Goal: Information Seeking & Learning: Learn about a topic

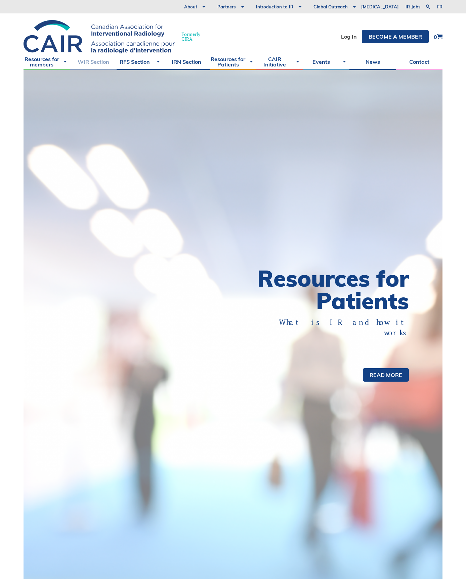
click at [101, 62] on link "WIR Section" at bounding box center [93, 61] width 47 height 17
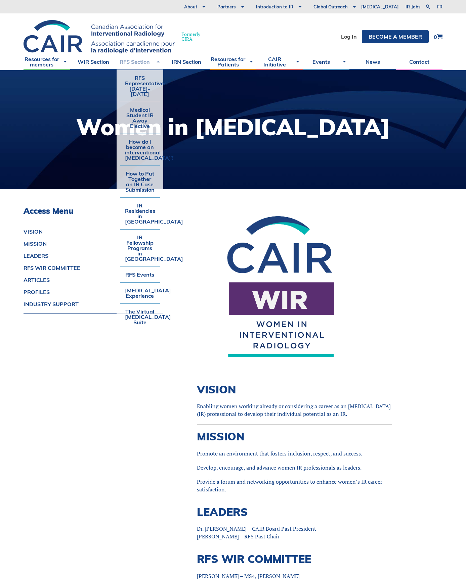
click at [128, 60] on link "RFS Section" at bounding box center [140, 61] width 47 height 17
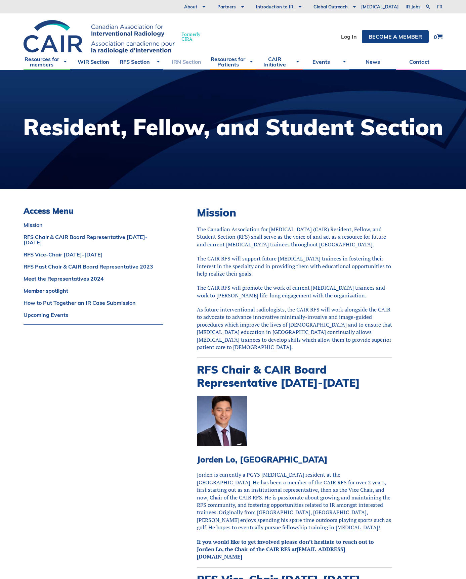
click at [194, 62] on link "IRN Section" at bounding box center [186, 61] width 47 height 17
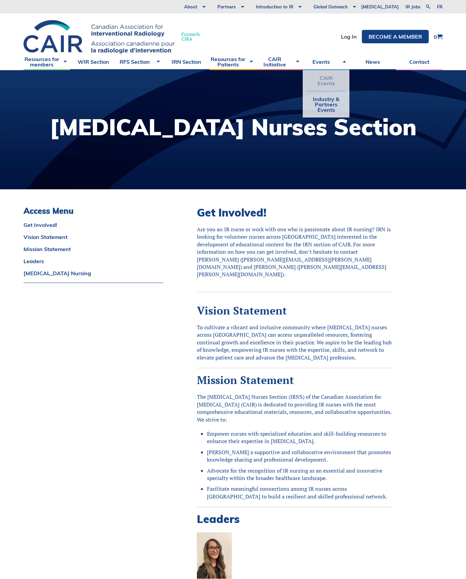
click at [330, 84] on link "CAIR Events" at bounding box center [326, 80] width 40 height 21
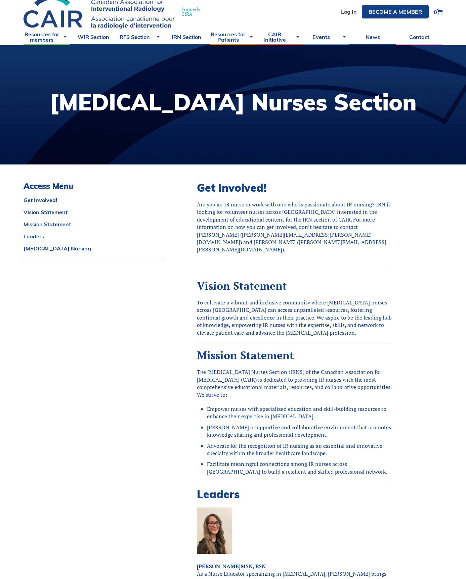
scroll to position [67, 0]
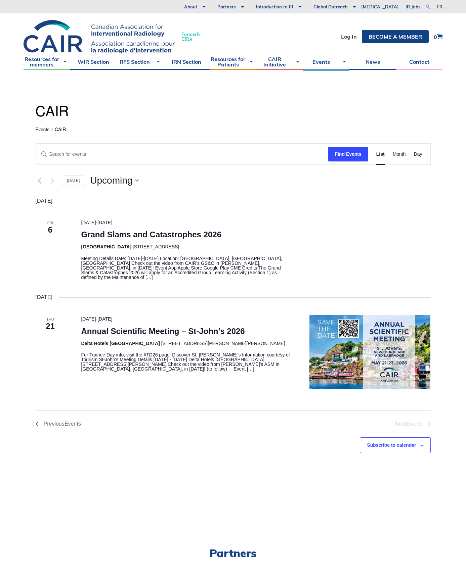
click at [425, 5] on link at bounding box center [428, 7] width 8 height 8
type input "RFA"
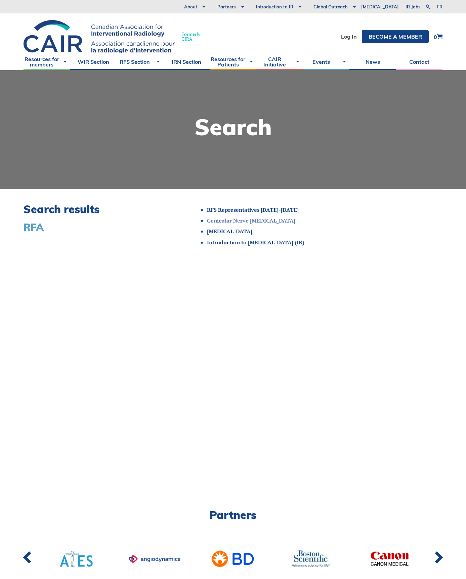
click at [260, 222] on link "Genicular Nerve [MEDICAL_DATA]" at bounding box center [251, 220] width 88 height 7
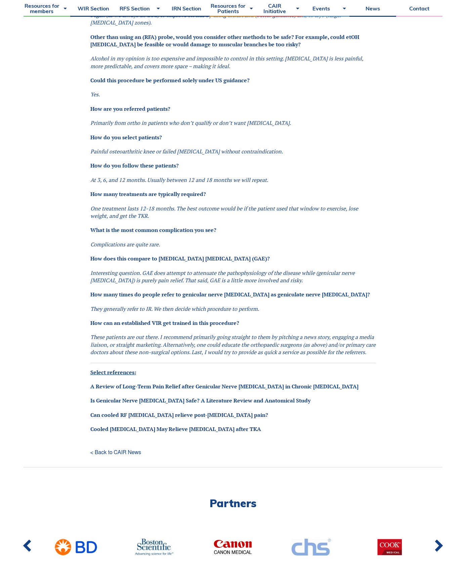
scroll to position [537, 0]
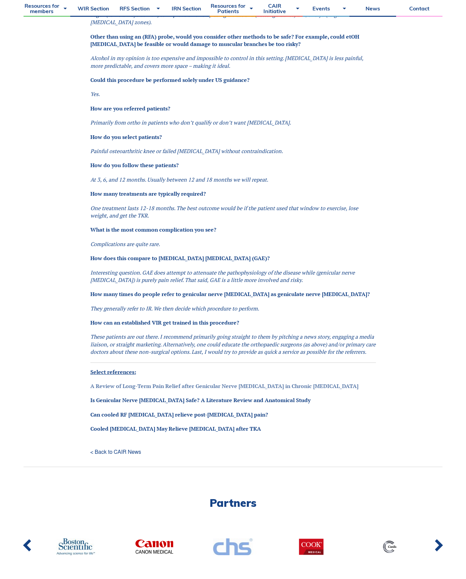
click at [320, 388] on link "A Review of Long-Term Pain Relief after Genicular Nerve [MEDICAL_DATA] in Chron…" at bounding box center [224, 386] width 268 height 7
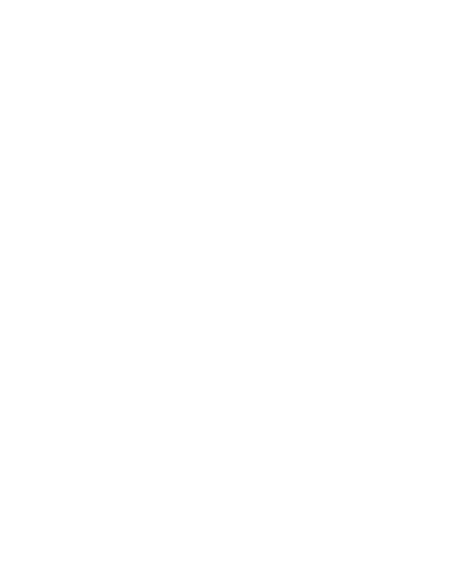
scroll to position [537, 0]
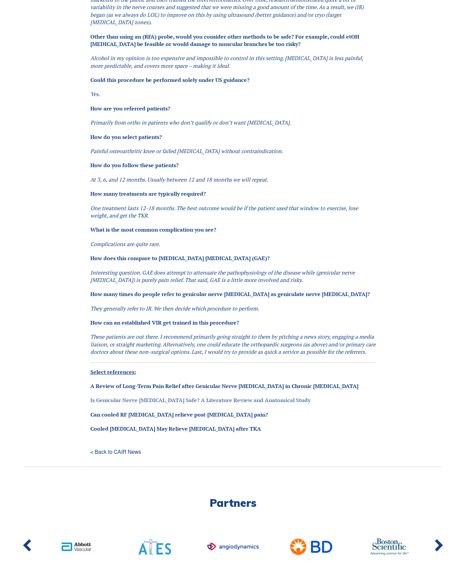
click at [127, 404] on link "Is Genicular Nerve [MEDICAL_DATA] Safe? A Literature Review and Anatomical Study" at bounding box center [200, 400] width 220 height 7
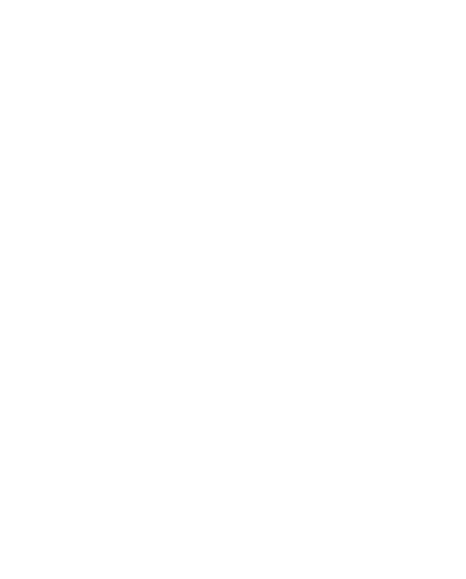
scroll to position [537, 0]
